Goal: Task Accomplishment & Management: Use online tool/utility

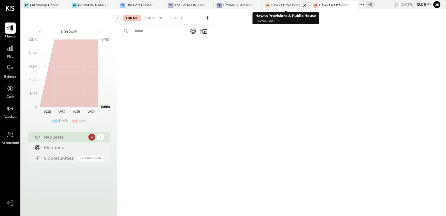
click at [286, 7] on div "HP Hawks Provisions & Public House" at bounding box center [281, 5] width 39 height 5
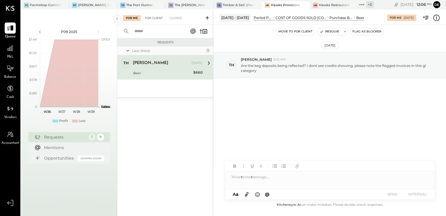
click at [153, 20] on div "For Client" at bounding box center [154, 18] width 24 height 6
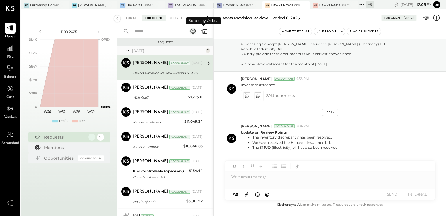
click at [201, 30] on icon at bounding box center [201, 31] width 2 height 4
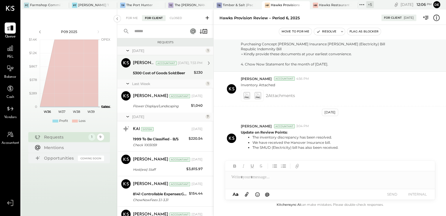
click at [156, 71] on div "5300 Cost of Goods Sold:Beer" at bounding box center [162, 73] width 59 height 6
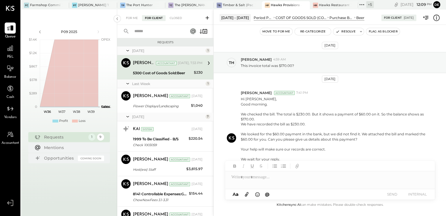
click at [246, 35] on div "Move to for me Re-Categorize Resolve Flag as Blocker" at bounding box center [330, 32] width 232 height 8
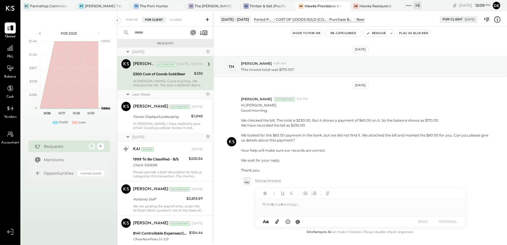
click at [446, 20] on icon at bounding box center [497, 20] width 8 height 8
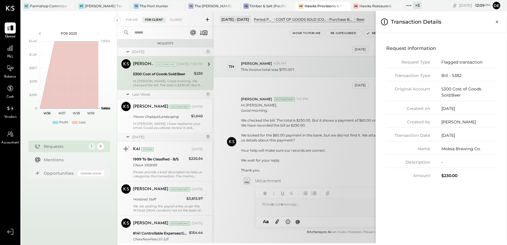
click at [446, 75] on div "Bill - 5382" at bounding box center [468, 76] width 55 height 6
copy div "5382"
drag, startPoint x: 499, startPoint y: 21, endPoint x: 420, endPoint y: 53, distance: 85.6
click at [446, 21] on icon "Close panel" at bounding box center [497, 22] width 6 height 6
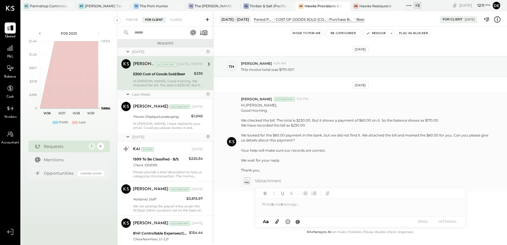
click at [247, 177] on icon at bounding box center [246, 181] width 7 height 8
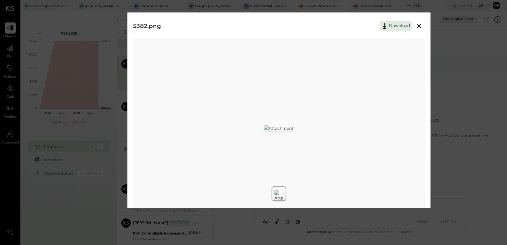
click at [419, 28] on icon at bounding box center [419, 25] width 7 height 7
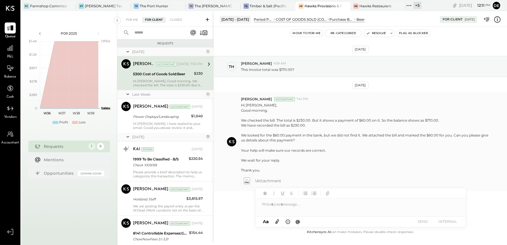
click at [446, 96] on div "[PERSON_NAME] Accountant 7:41 PM Hi [PERSON_NAME], Good morning. We checked the…" at bounding box center [360, 141] width 293 height 99
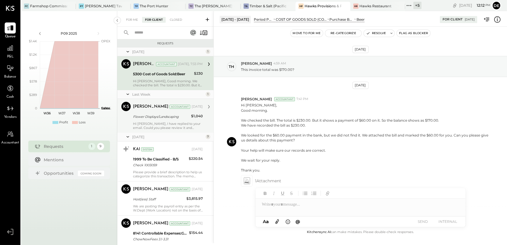
click at [138, 118] on div "Flower Displays/Landscaping" at bounding box center [161, 117] width 56 height 6
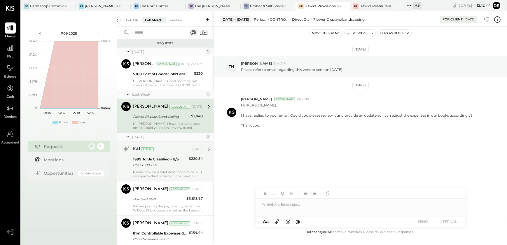
click at [158, 163] on div "Check 1003059" at bounding box center [160, 165] width 54 height 6
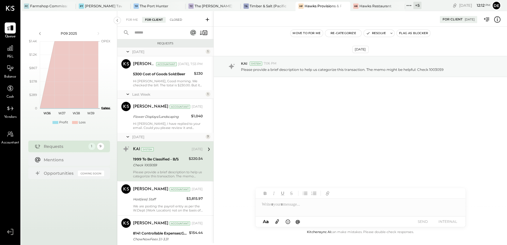
click at [175, 18] on div "Closed" at bounding box center [176, 20] width 18 height 6
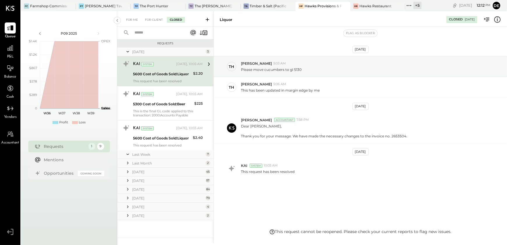
click at [143, 155] on div "Last Week" at bounding box center [168, 154] width 72 height 5
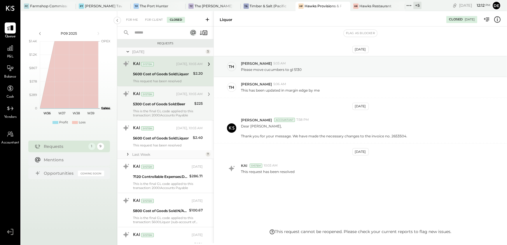
click at [176, 108] on div "KAI System [DATE], 10:03 AM 5300 Cost of Goods Sold:Beer $225 This is the final…" at bounding box center [168, 103] width 70 height 28
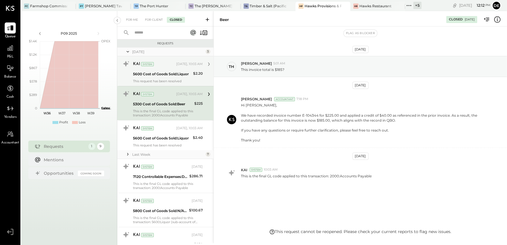
click at [171, 63] on div "KAI System" at bounding box center [154, 64] width 42 height 6
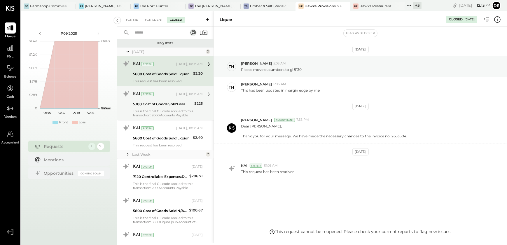
click at [163, 93] on div "KAI System" at bounding box center [154, 94] width 42 height 6
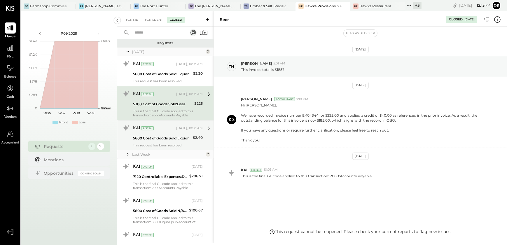
click at [162, 135] on div "5600 Cost of Goods Sold:Liquor" at bounding box center [162, 138] width 58 height 6
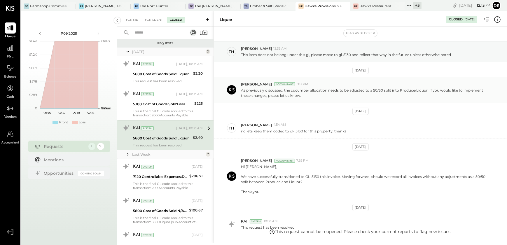
scroll to position [26, 0]
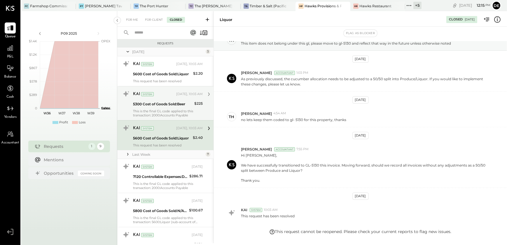
click at [171, 104] on div "5300 Cost of Goods Sold:Beer" at bounding box center [162, 104] width 59 height 6
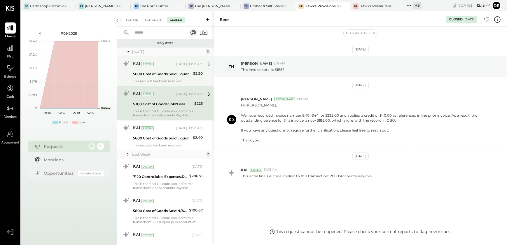
click at [177, 78] on div "KAI System [DATE], 10:03 AM 5600 Cost of Goods Sold:Liquor $2.20 This request h…" at bounding box center [168, 71] width 70 height 24
